Goal: Task Accomplishment & Management: Use online tool/utility

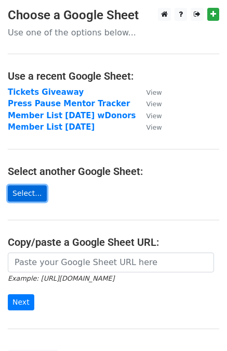
click at [23, 192] on link "Select..." at bounding box center [27, 193] width 39 height 16
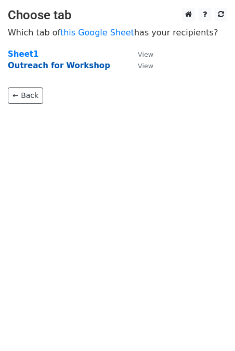
click at [62, 64] on strong "Outreach for Workshop" at bounding box center [59, 65] width 102 height 9
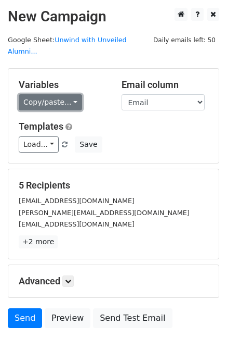
click at [51, 94] on link "Copy/paste..." at bounding box center [50, 102] width 63 height 16
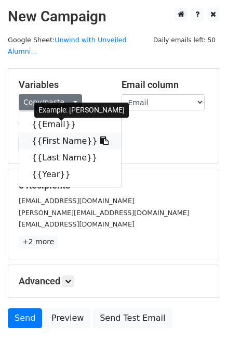
click at [50, 133] on link "{{First Name}}" at bounding box center [70, 141] width 102 height 17
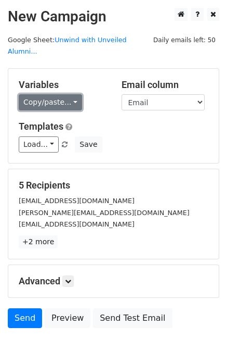
click at [69, 94] on link "Copy/paste..." at bounding box center [50, 102] width 63 height 16
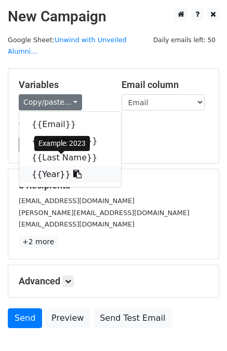
click at [44, 166] on link "{{Year}}" at bounding box center [70, 174] width 102 height 17
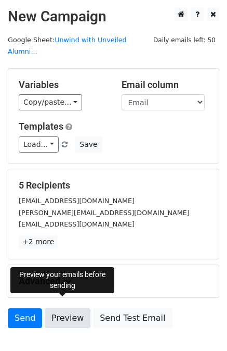
click at [54, 308] on link "Preview" at bounding box center [68, 318] width 46 height 20
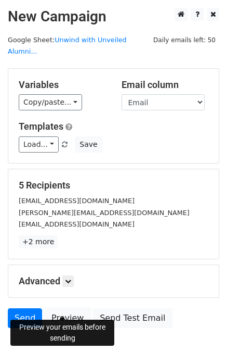
scroll to position [54, 0]
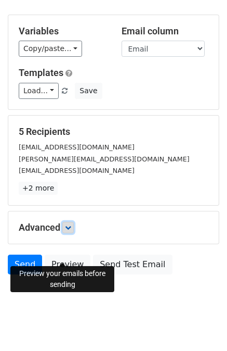
click at [70, 224] on icon at bounding box center [68, 227] width 6 height 6
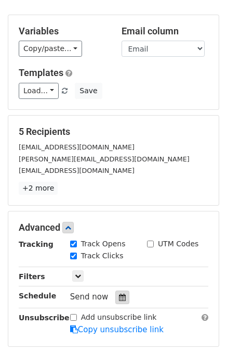
click at [115, 290] on div at bounding box center [122, 297] width 14 height 14
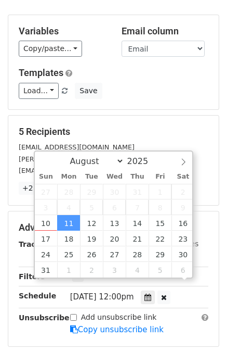
scroll to position [1, 0]
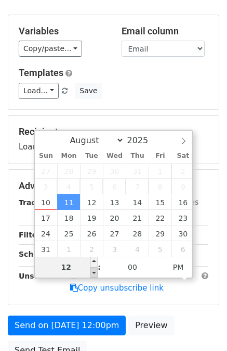
type input "[DATE] 11:00"
type input "11"
click at [95, 274] on span at bounding box center [93, 272] width 7 height 10
type input "[DATE] 10:00"
type input "10"
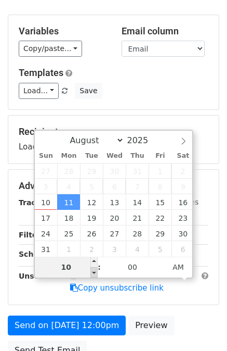
click at [95, 274] on span at bounding box center [93, 272] width 7 height 10
type input "[DATE] 09:00"
type input "09"
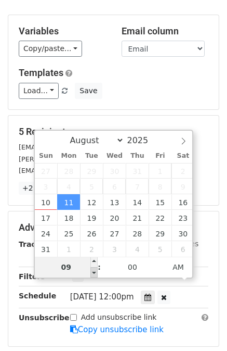
click at [95, 274] on span at bounding box center [93, 272] width 7 height 10
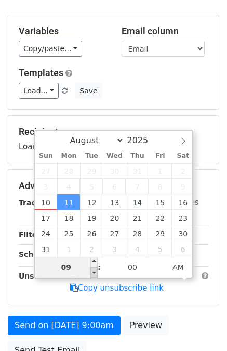
type input "[DATE] 08:00"
type input "08"
click at [95, 274] on span at bounding box center [93, 272] width 7 height 10
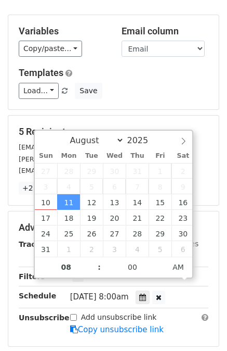
click at [10, 283] on div "Advanced Tracking Track Opens UTM Codes Track Clicks Filters Only include sprea…" at bounding box center [113, 278] width 211 height 135
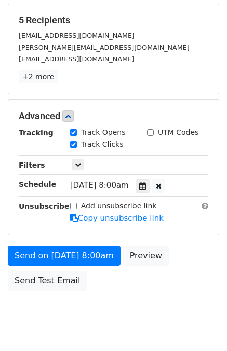
scroll to position [166, 0]
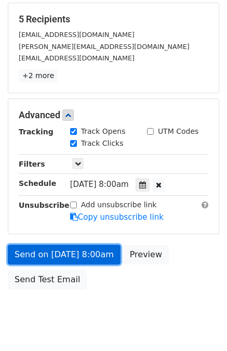
click at [88, 247] on link "Send on [DATE] 8:00am" at bounding box center [64, 254] width 113 height 20
